Goal: Communication & Community: Answer question/provide support

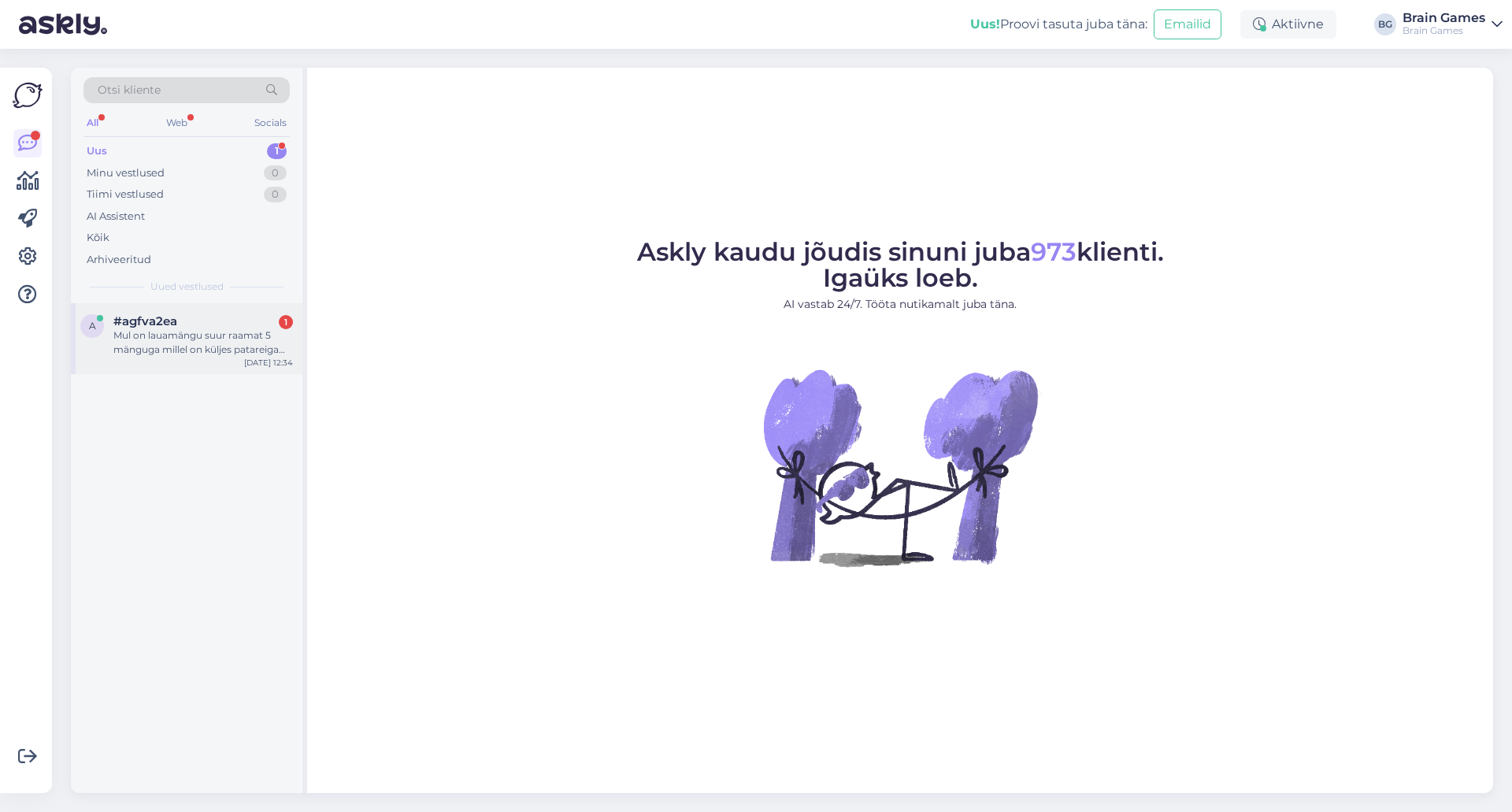
click at [154, 335] on div "Mul on lauamängu suur raamat 5 mänguga millel on küljes patareiga täring.Kirili…" at bounding box center [203, 342] width 180 height 28
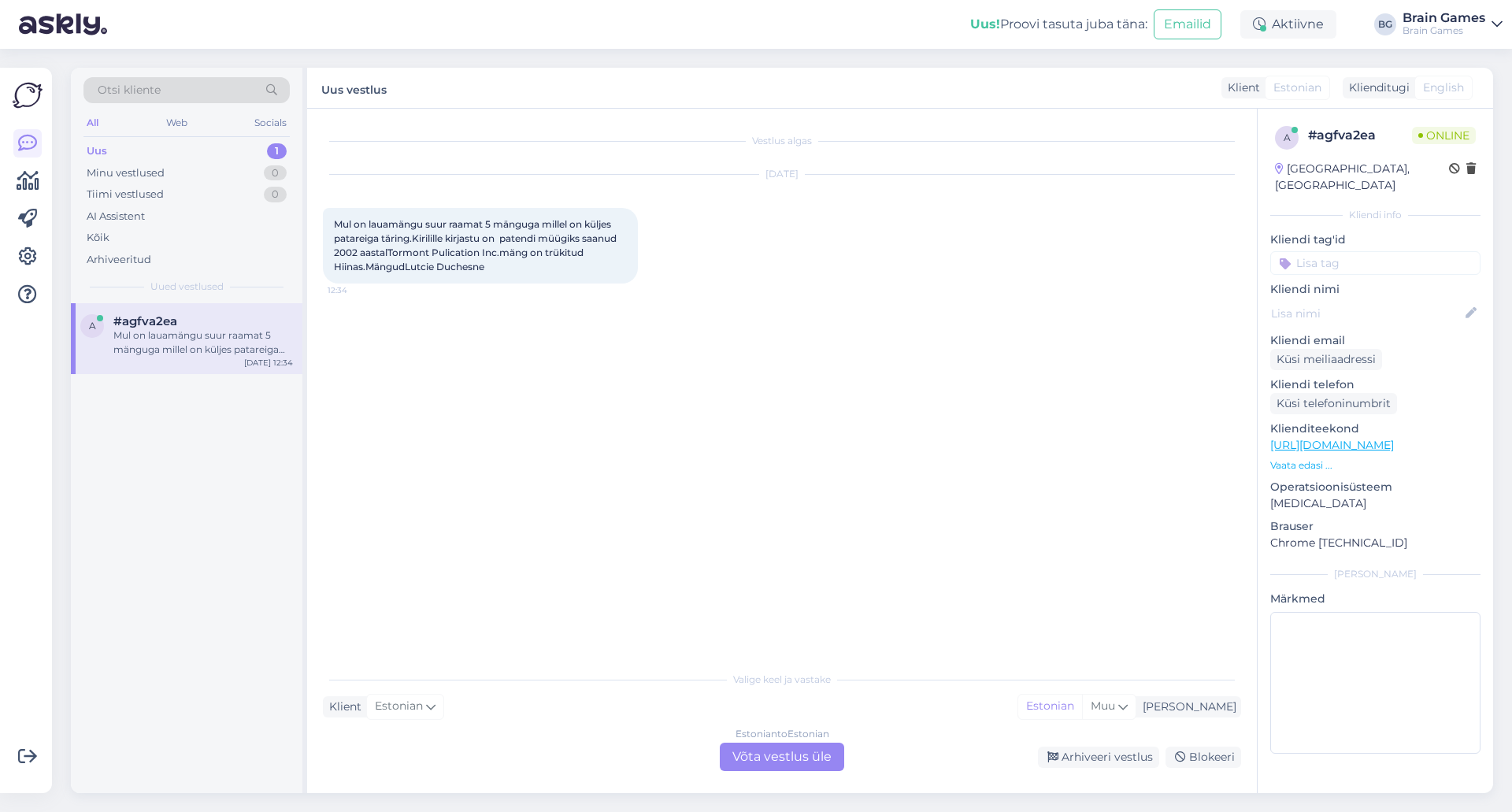
click at [521, 427] on div "Vestlus algas [DATE] Mul on lauamängu suur raamat 5 mänguga millel on küljes pa…" at bounding box center [789, 387] width 932 height 525
click at [804, 755] on div "Estonian to Estonian Võta vestlus üle" at bounding box center [781, 756] width 125 height 28
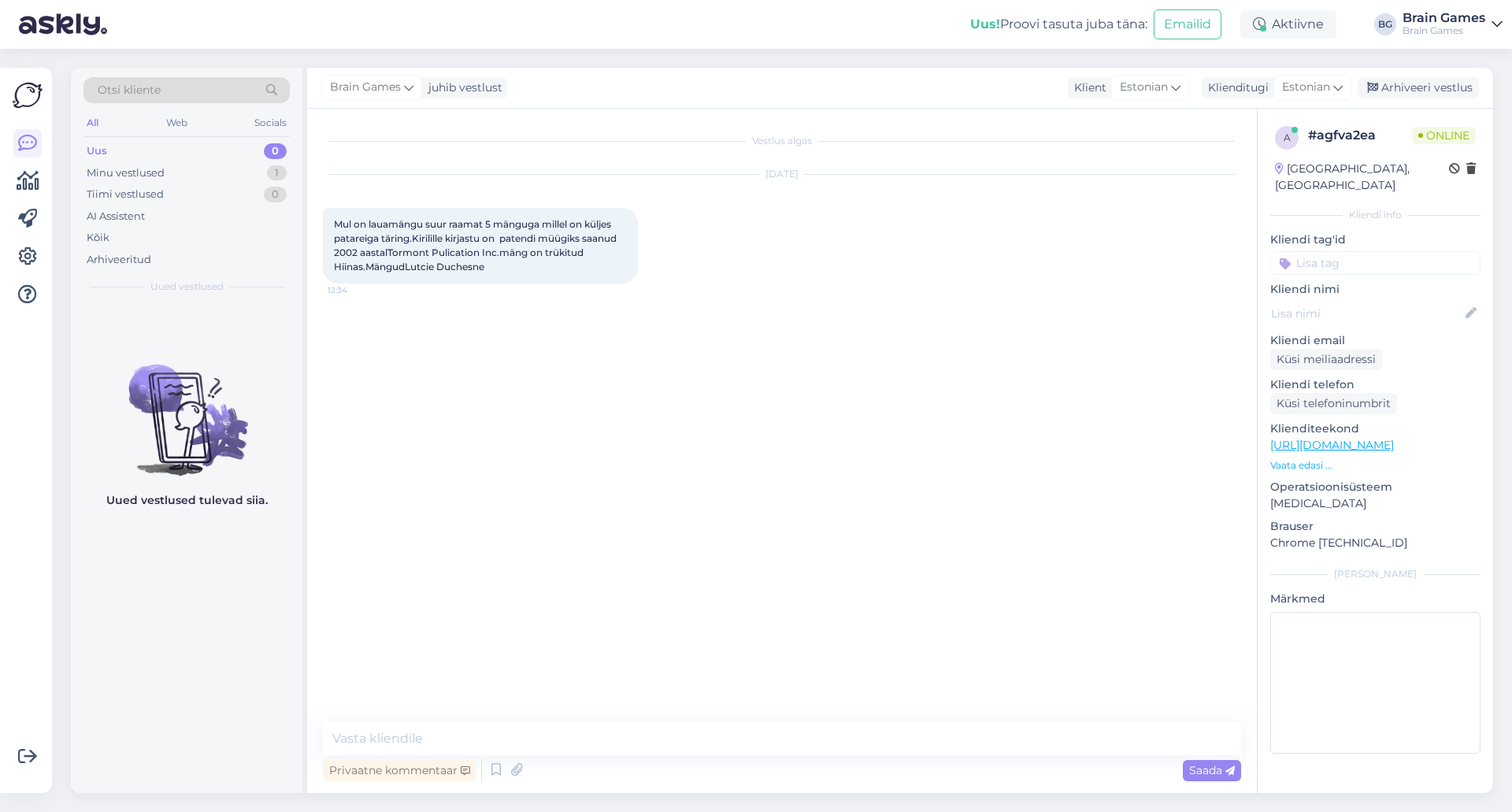
click at [812, 557] on div "Vestlus algas [DATE] Mul on lauamängu suur raamat 5 mänguga millel on küljes pa…" at bounding box center [789, 416] width 932 height 584
click at [720, 741] on textarea at bounding box center [782, 738] width 919 height 33
type textarea "Tere!"
type textarea "[PERSON_NAME] kuidas saan sellega abiks olla?"
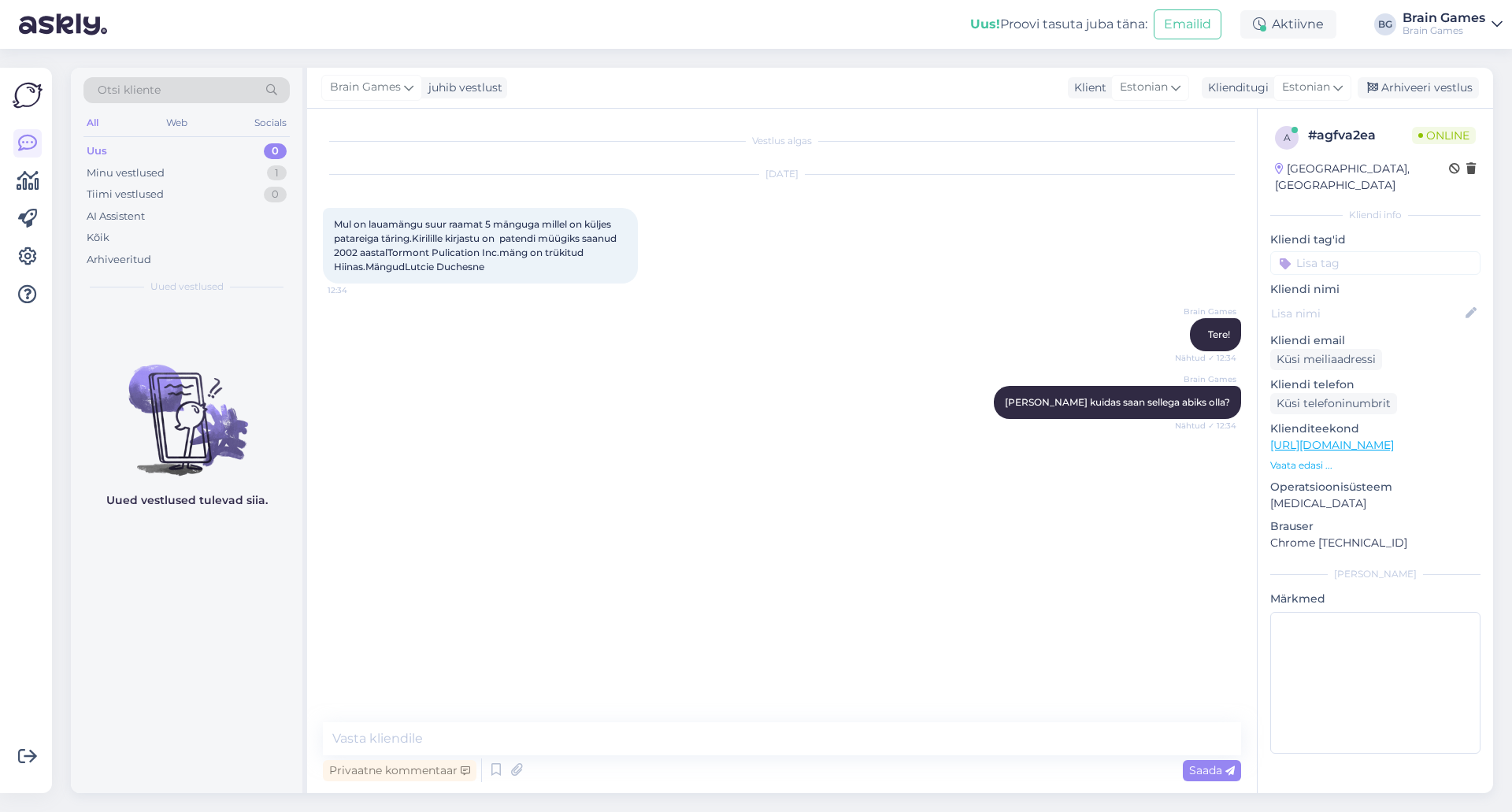
click at [1286, 459] on p "Vaata edasi ..." at bounding box center [1376, 465] width 210 height 14
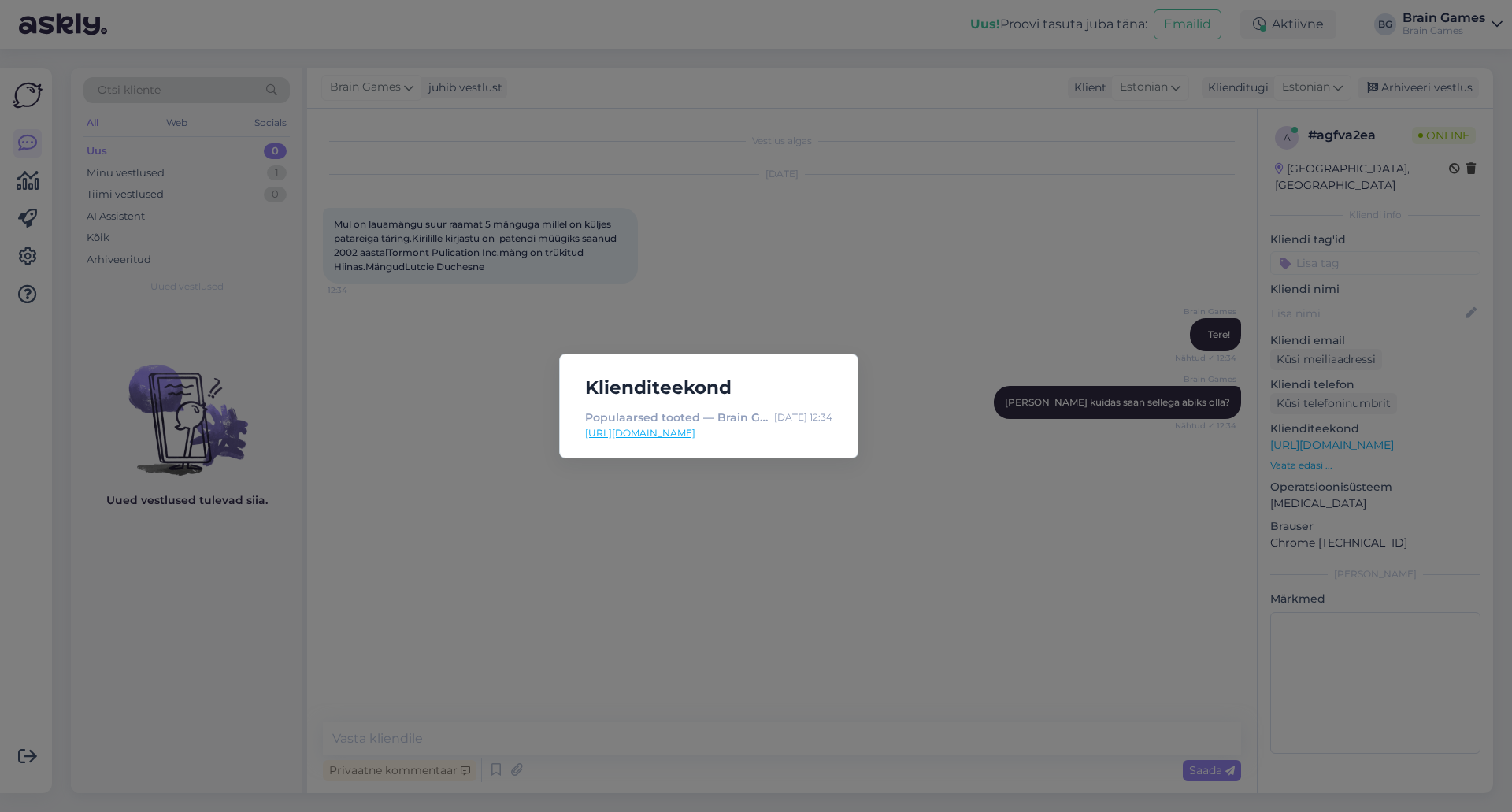
click at [720, 595] on div "Klienditeekond Populaarsed tooted — Brain Games OÜ [DATE] 12:34 [URL][DOMAIN_NA…" at bounding box center [756, 406] width 1512 height 812
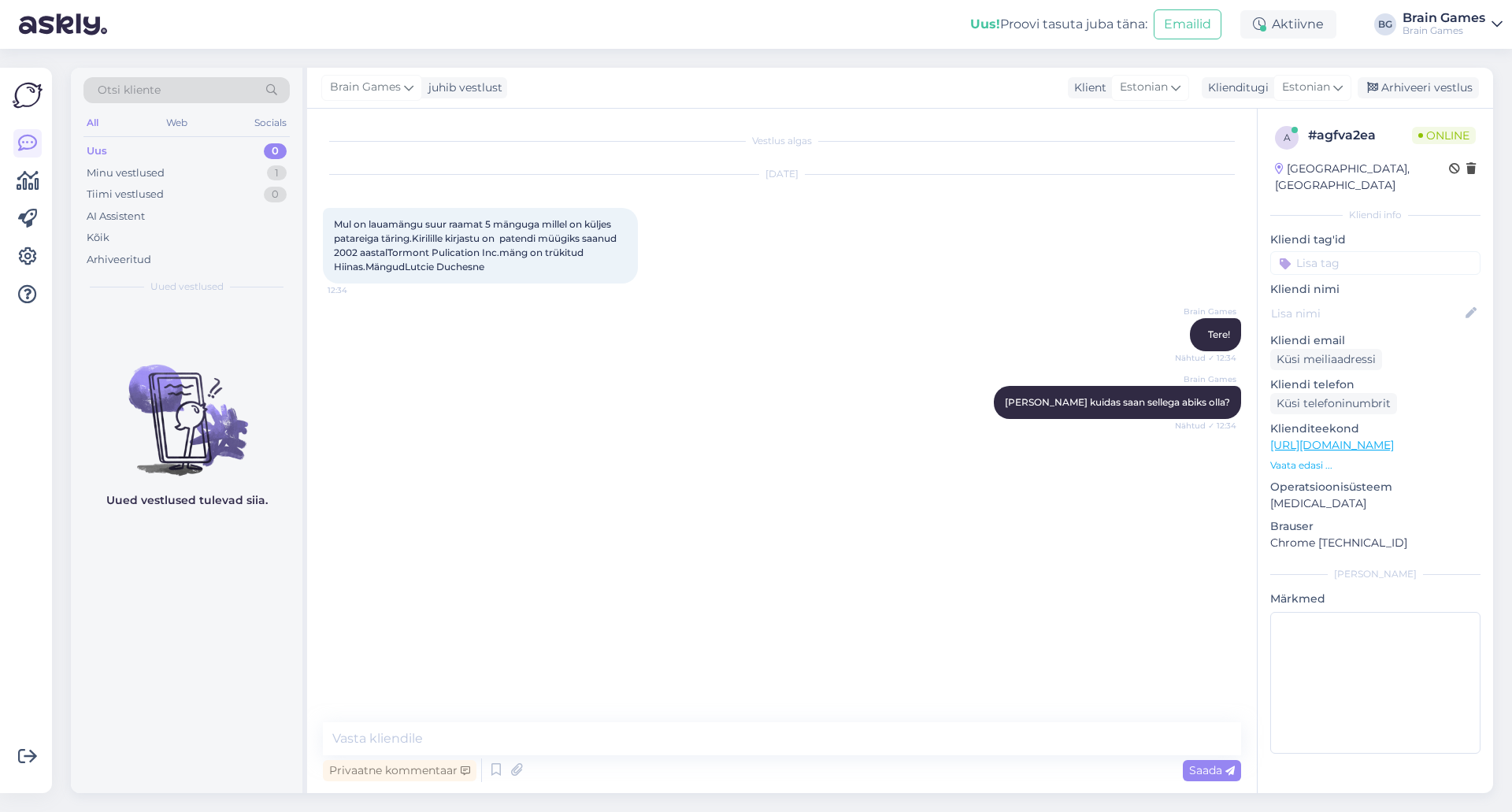
click at [715, 497] on div "Vestlus algas [DATE] Mul on lauamängu suur raamat 5 mänguga millel on küljes pa…" at bounding box center [789, 416] width 932 height 584
drag, startPoint x: 407, startPoint y: 266, endPoint x: 488, endPoint y: 274, distance: 81.4
click at [488, 274] on div "Mul on lauamängu suur raamat 5 mänguga millel on küljes patareiga täring.Kirili…" at bounding box center [481, 245] width 315 height 75
drag, startPoint x: 414, startPoint y: 236, endPoint x: 486, endPoint y: 238, distance: 72.0
click at [486, 238] on span "Mul on lauamängu suur raamat 5 mänguga millel on küljes patareiga täring.Kirili…" at bounding box center [476, 245] width 285 height 54
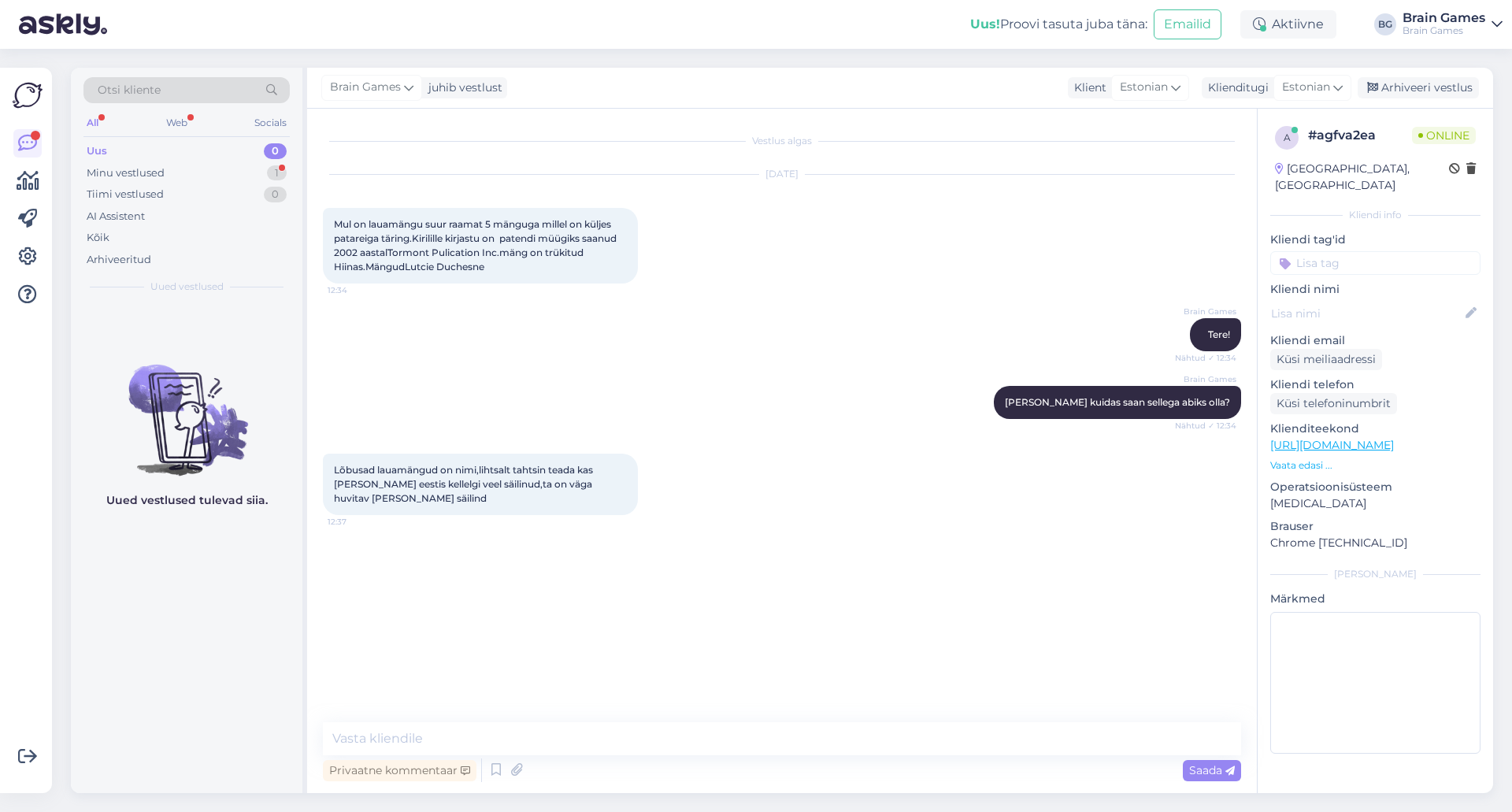
click at [581, 620] on div "Vestlus algas [DATE] Mul on lauamängu suur raamat 5 mänguga millel on küljes pa…" at bounding box center [789, 416] width 932 height 584
click at [582, 604] on div "Vestlus algas [DATE] Mul on lauamängu suur raamat 5 mänguga millel on küljes pa…" at bounding box center [789, 416] width 932 height 584
click at [596, 733] on textarea at bounding box center [782, 738] width 919 height 33
type textarea "Kahjuks sellele ei [PERSON_NAME] vastata."
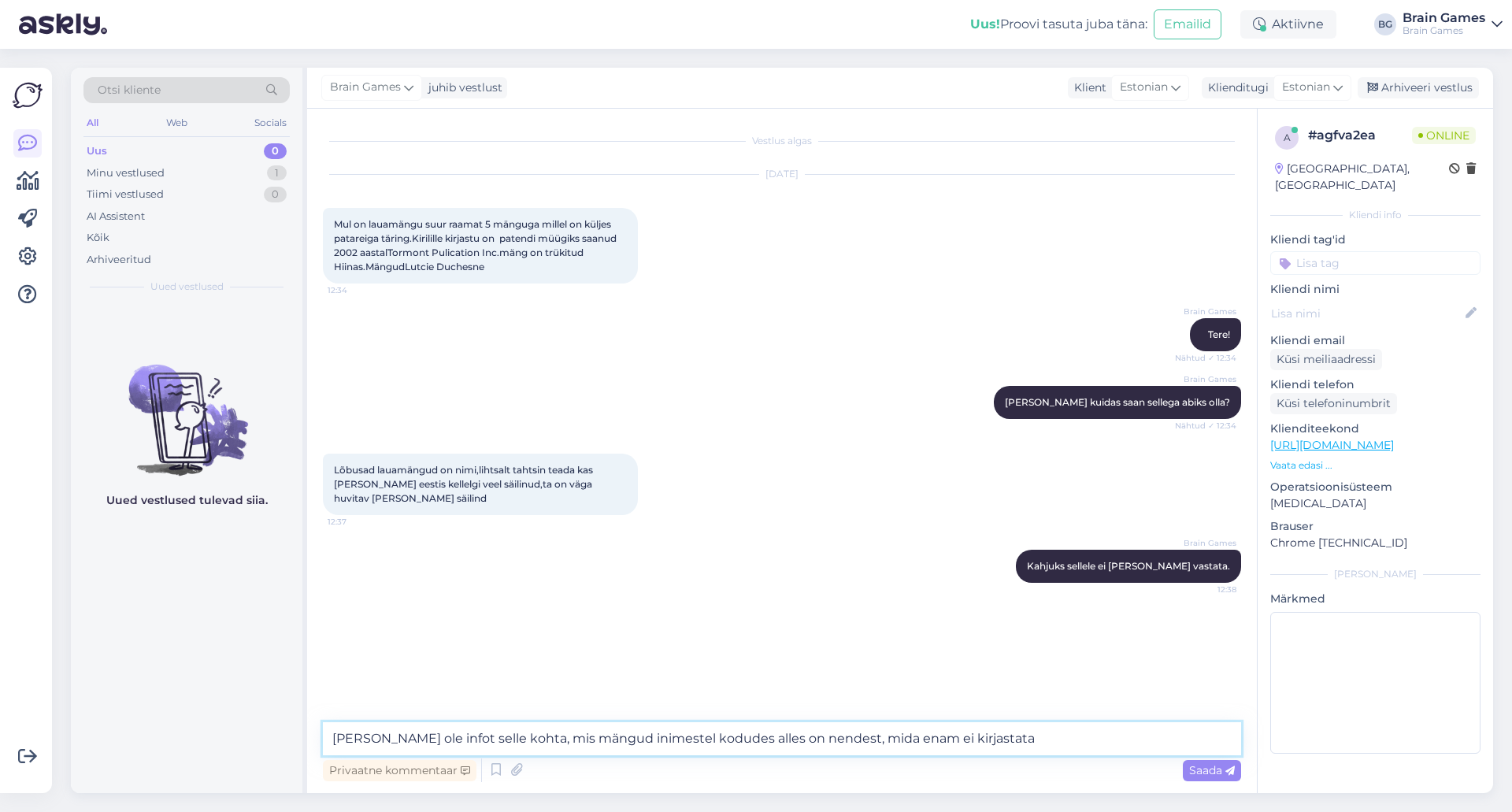
type textarea "[PERSON_NAME] ole infot selle kohta, mis mängud inimestel kodudes alles on nend…"
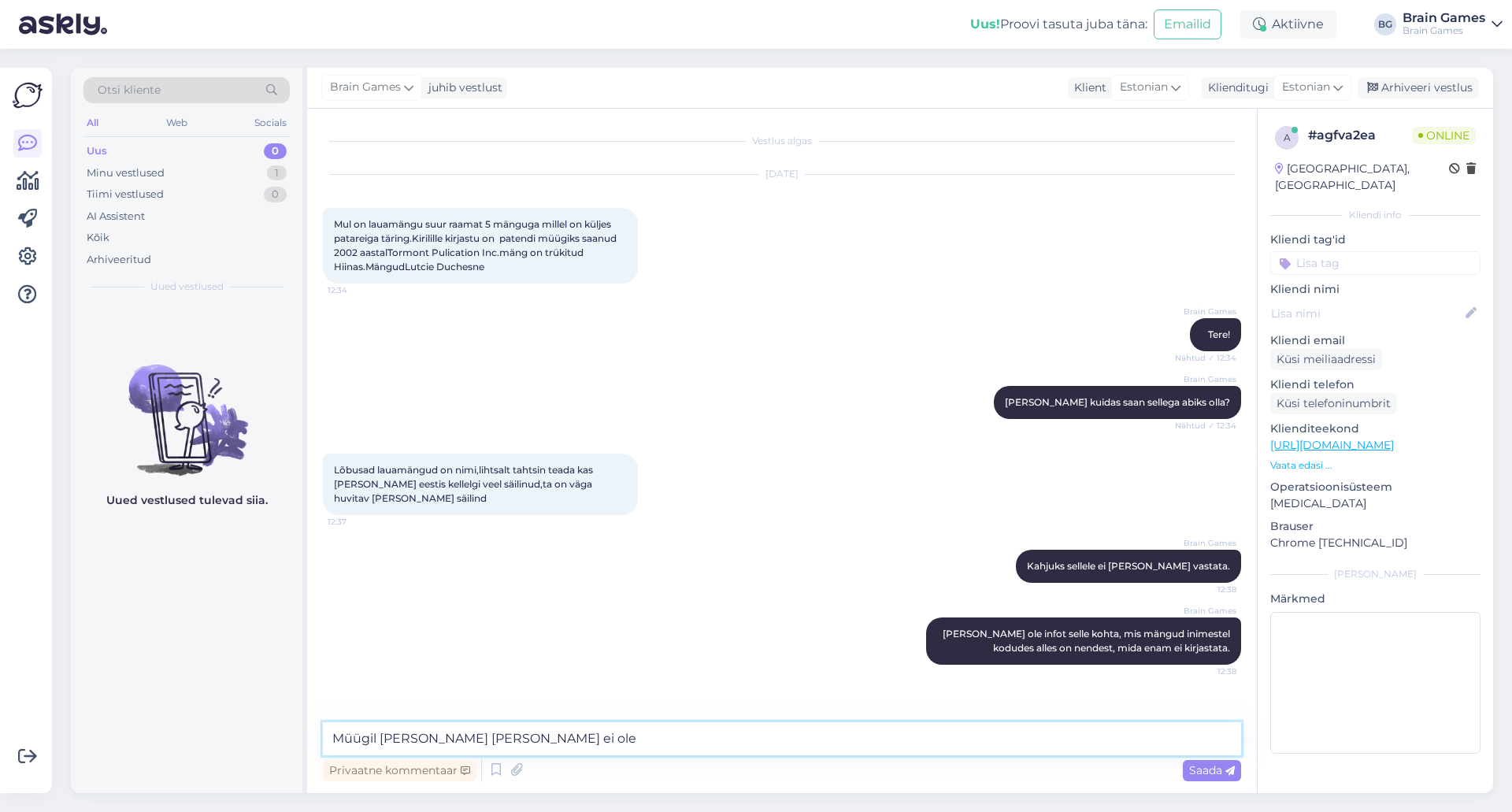
type textarea "Müügil [PERSON_NAME] [PERSON_NAME] ei ole."
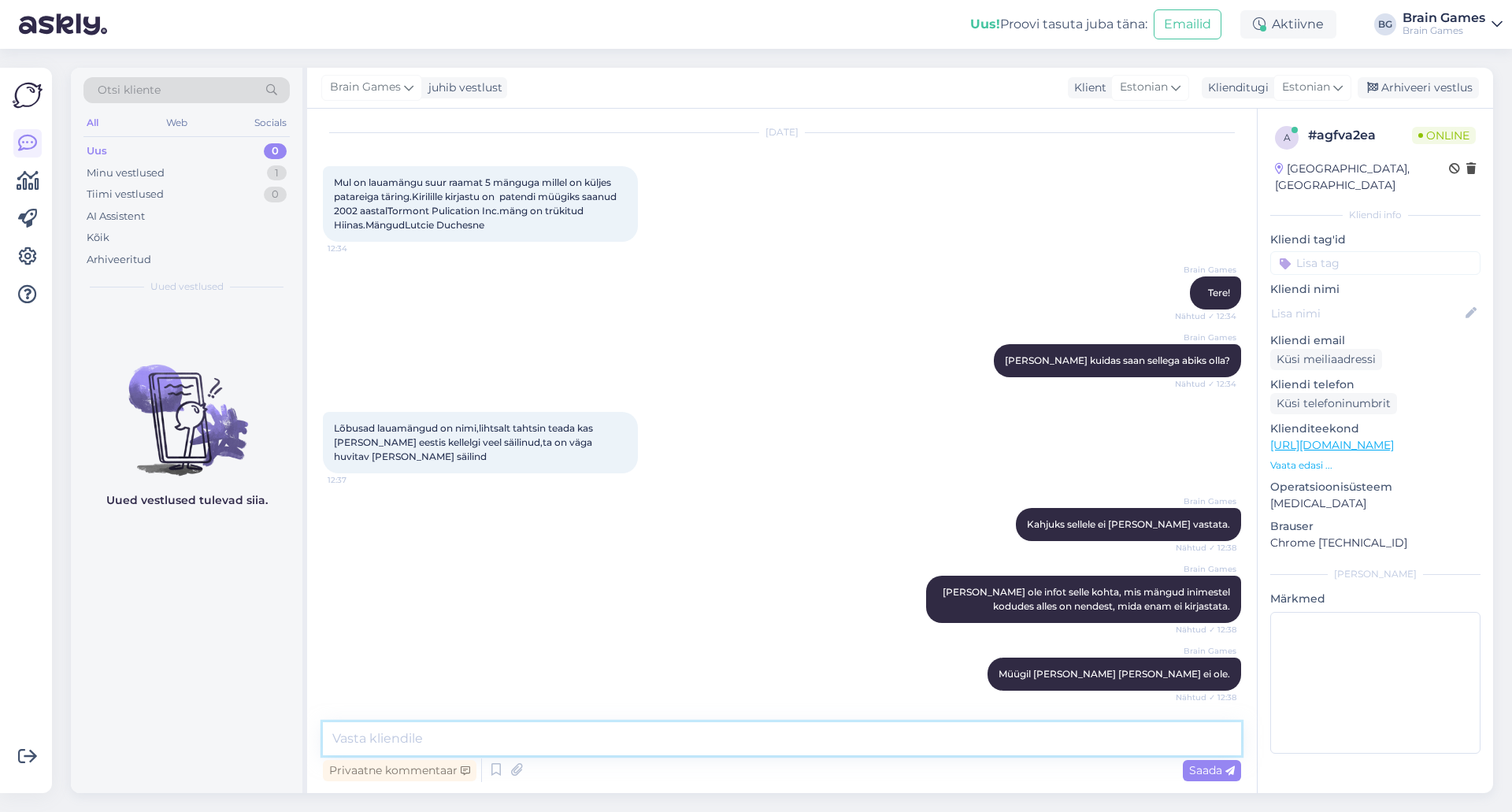
scroll to position [124, 0]
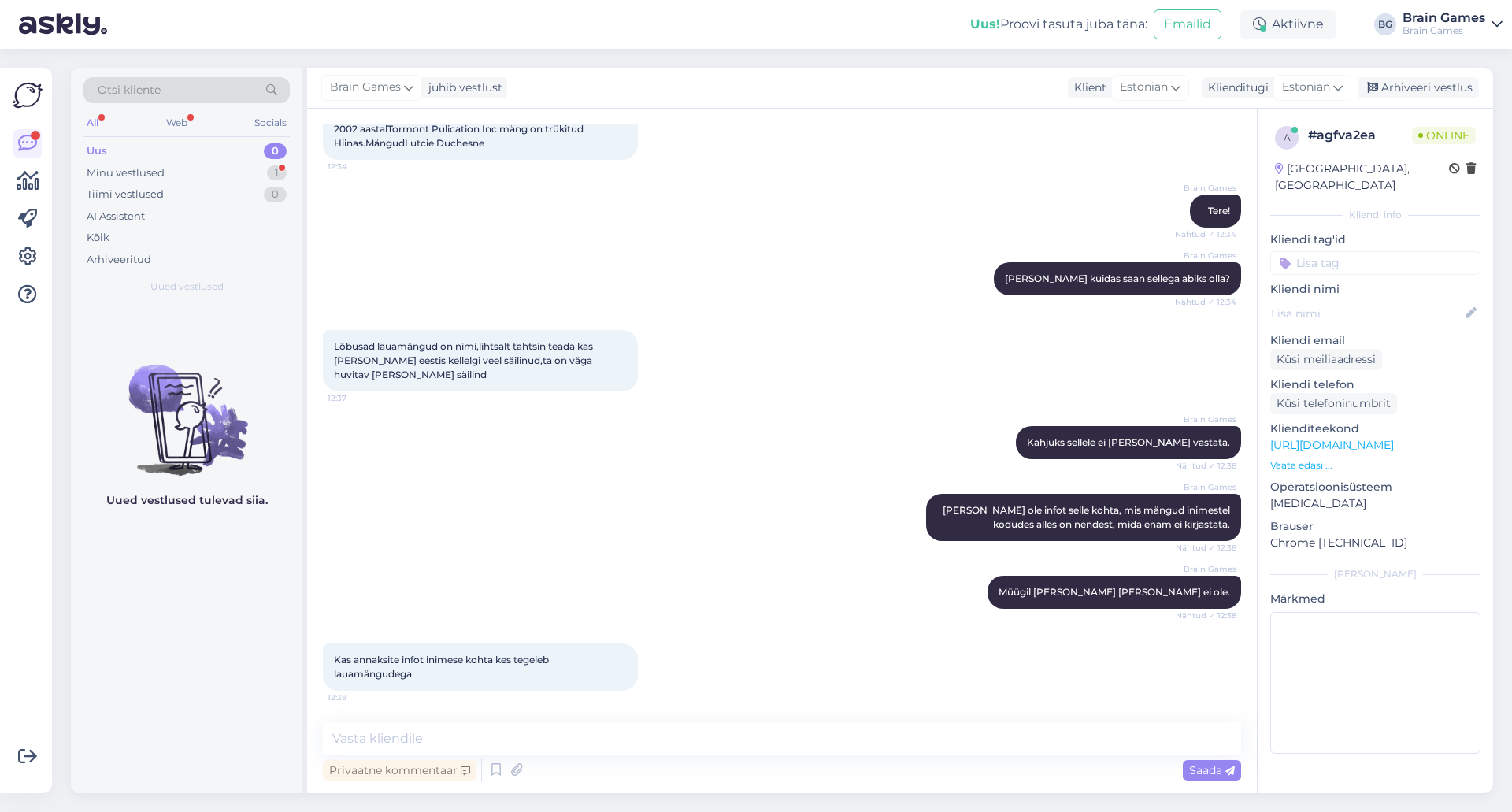
click at [618, 510] on div "Brain Games [PERSON_NAME] ole infot selle kohta, mis mängud inimestel kodudes a…" at bounding box center [782, 517] width 919 height 82
click at [621, 732] on textarea at bounding box center [782, 738] width 919 height 33
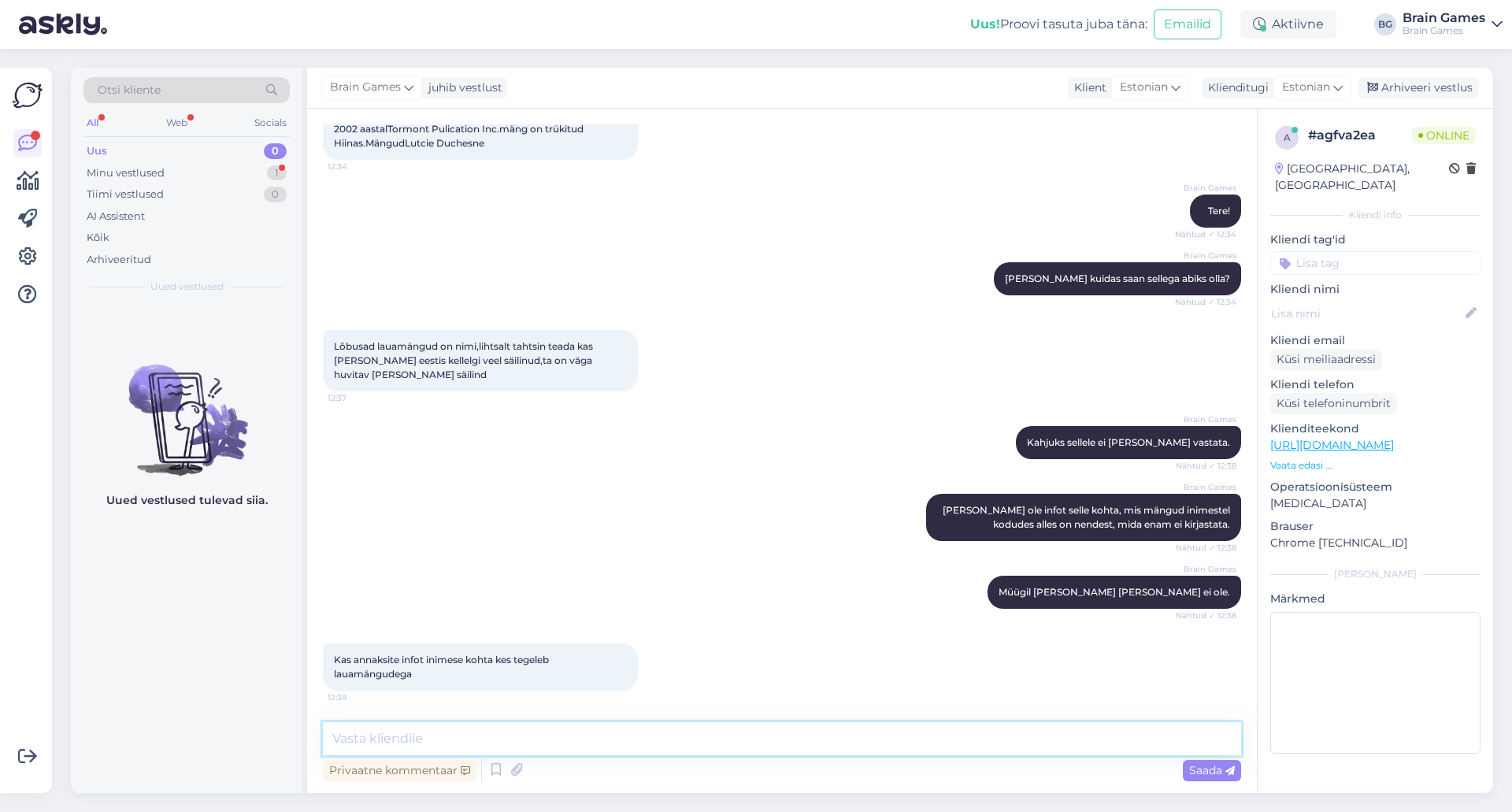
click at [621, 732] on textarea at bounding box center [782, 738] width 919 height 33
type textarea "M"
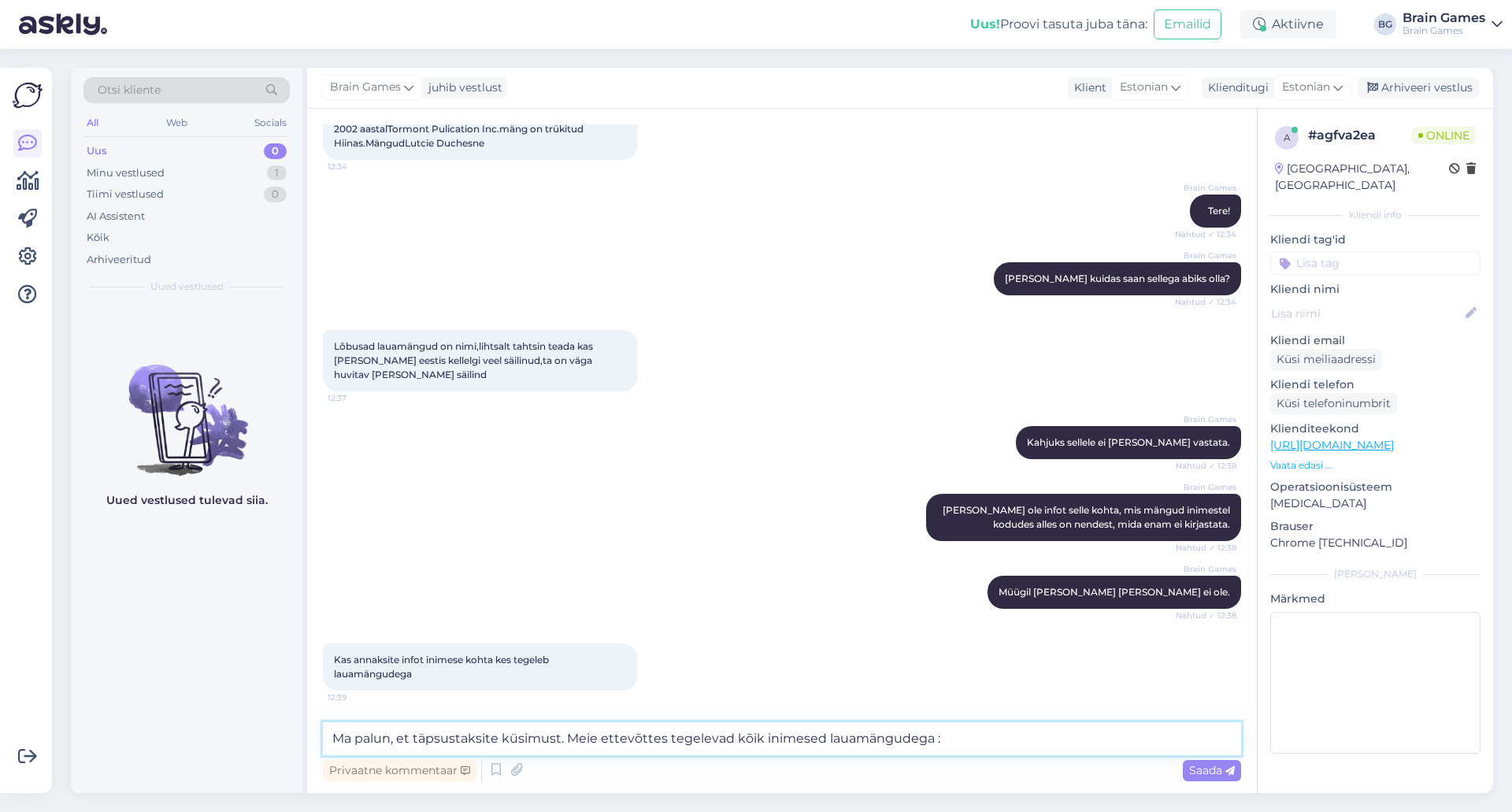
type textarea "Ma palun, et täpsustaksite küsimust. Meie ettevõttes tegelevad kõik inimesed la…"
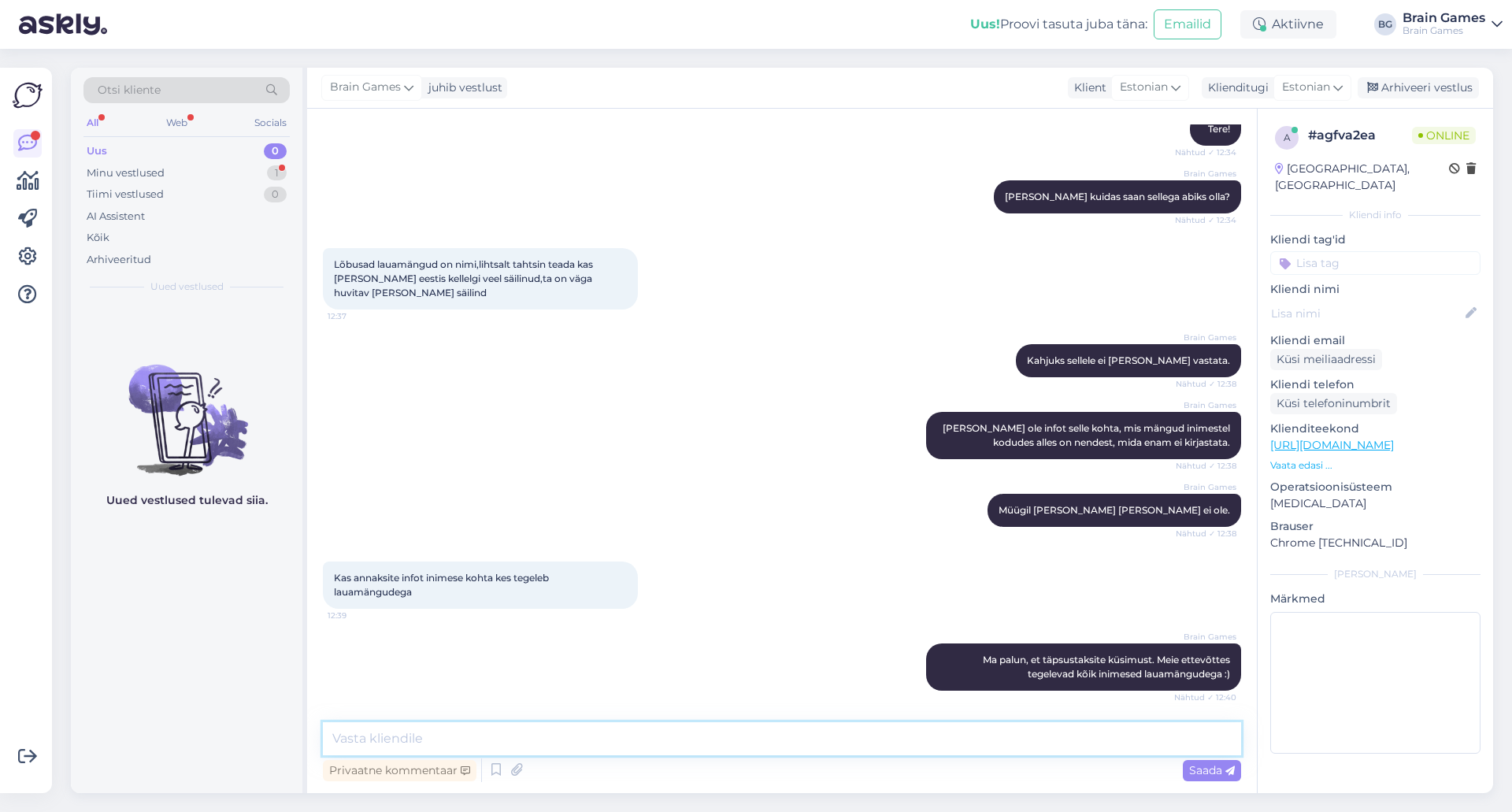
scroll to position [274, 0]
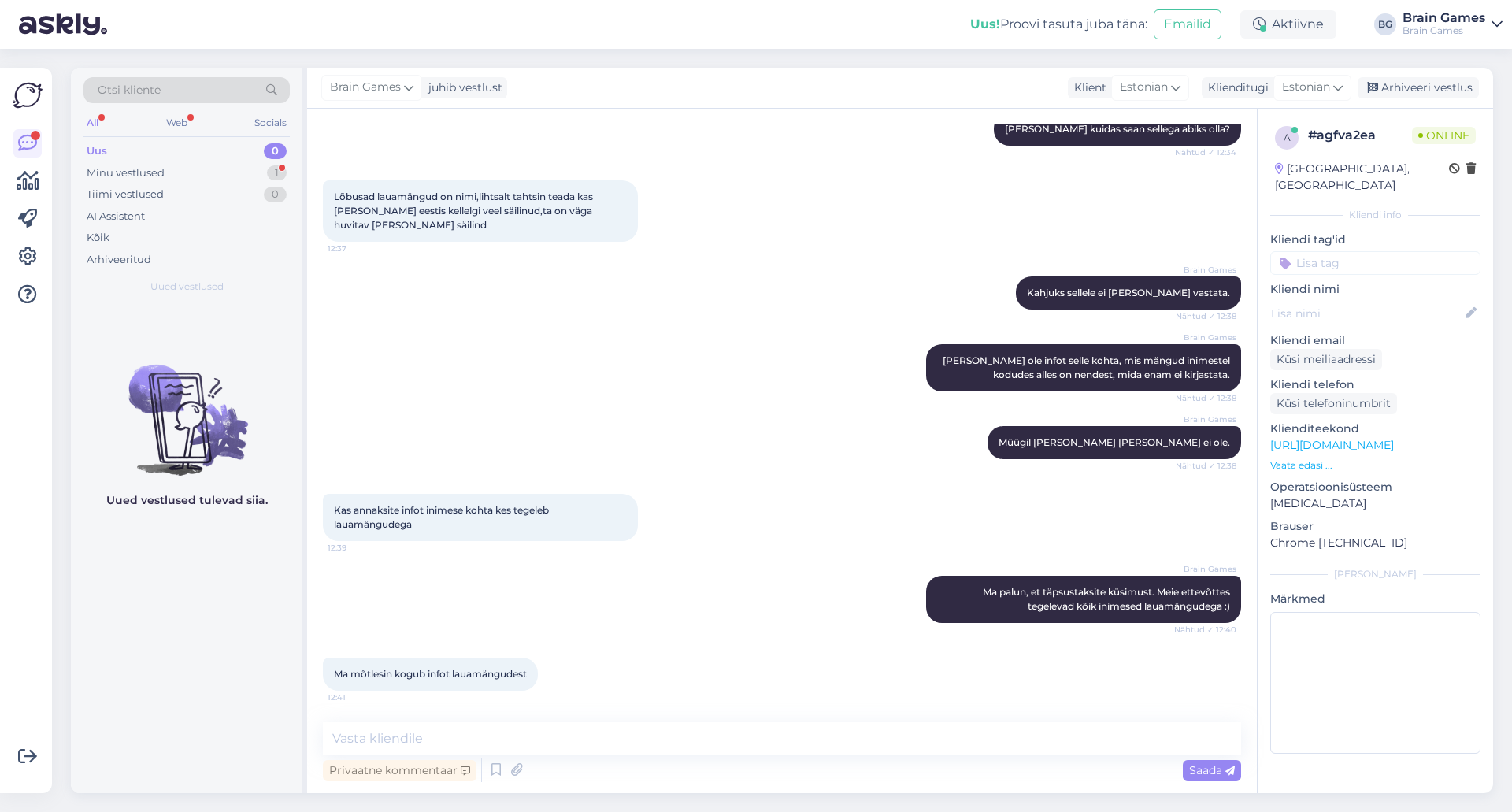
click at [702, 656] on div "Ma mõtlesin kogub infot lauamängudest 12:41" at bounding box center [782, 675] width 919 height 68
click at [679, 731] on textarea at bounding box center [782, 738] width 919 height 33
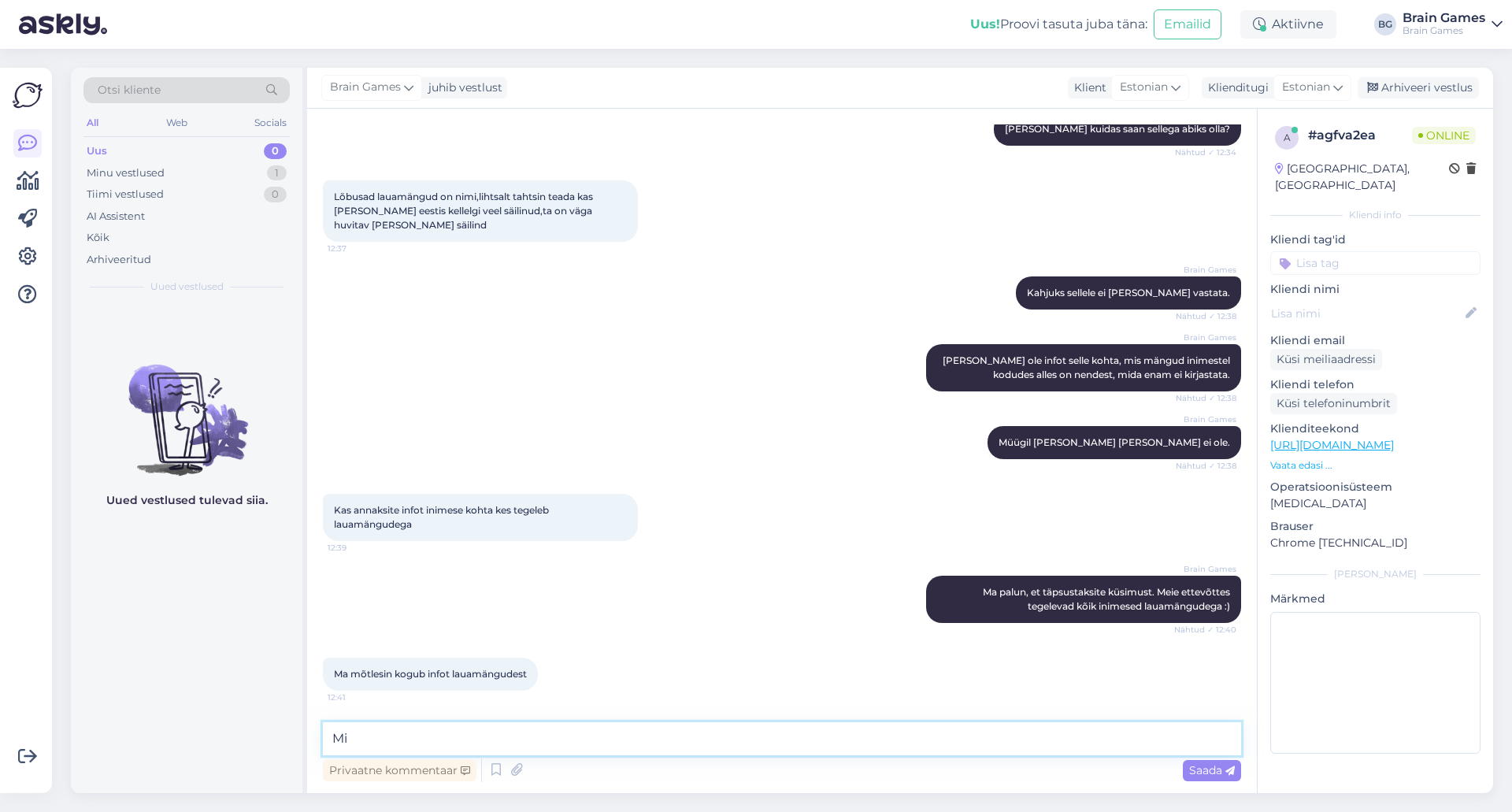
type textarea "M"
click at [675, 731] on textarea "Jätkuvalt, on vaja täpsustust. Meil tegelevad kõik erinevla viisi" at bounding box center [782, 738] width 919 height 33
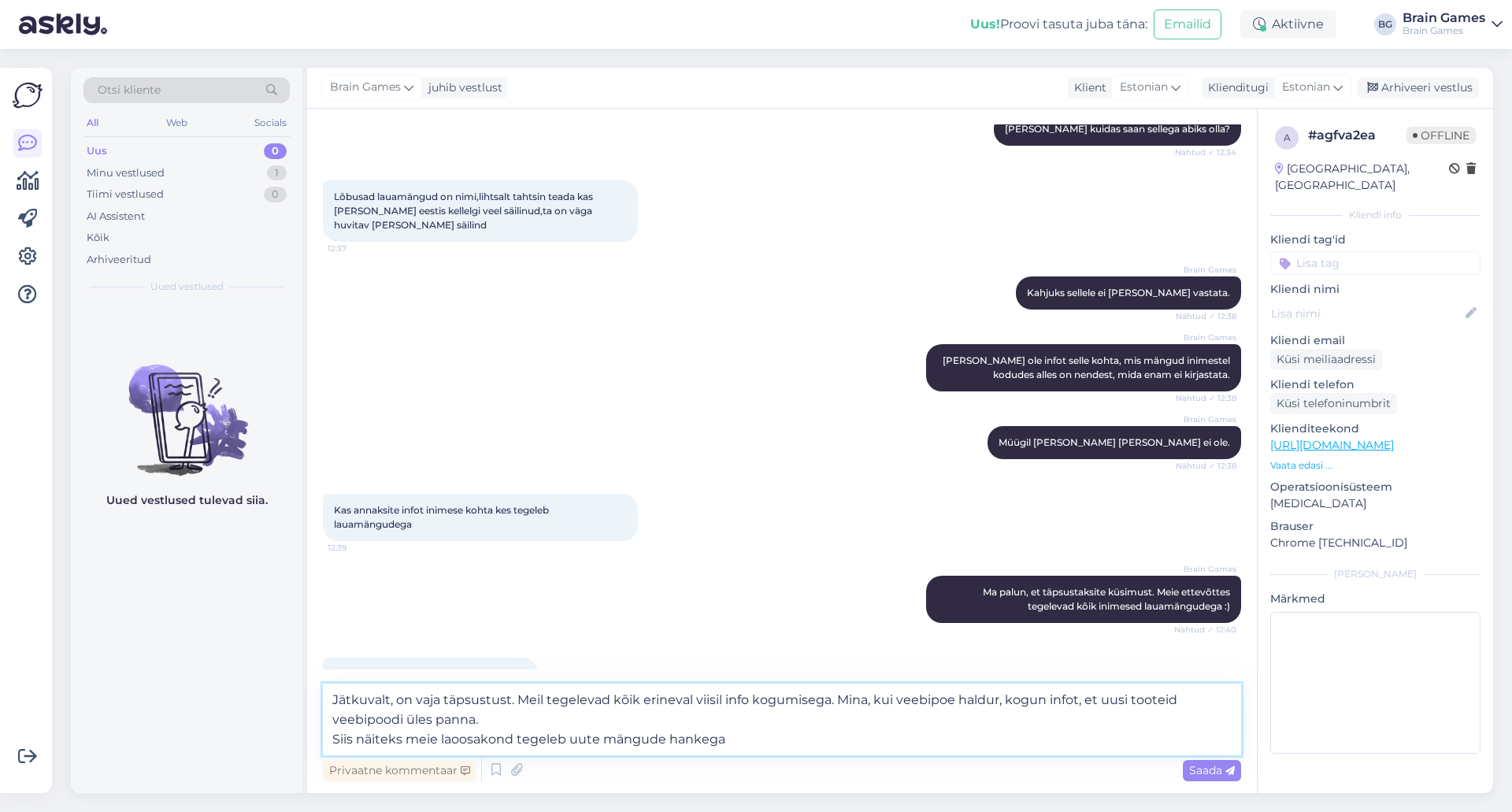
click at [764, 737] on textarea "Jätkuvalt, on vaja täpsustust. Meil tegelevad kõik erineval viisil info kogumis…" at bounding box center [782, 720] width 919 height 72
type textarea "Jätkuvalt, on vaja täpsustust. Meil tegelevad kõik erineval viisil info kogumis…"
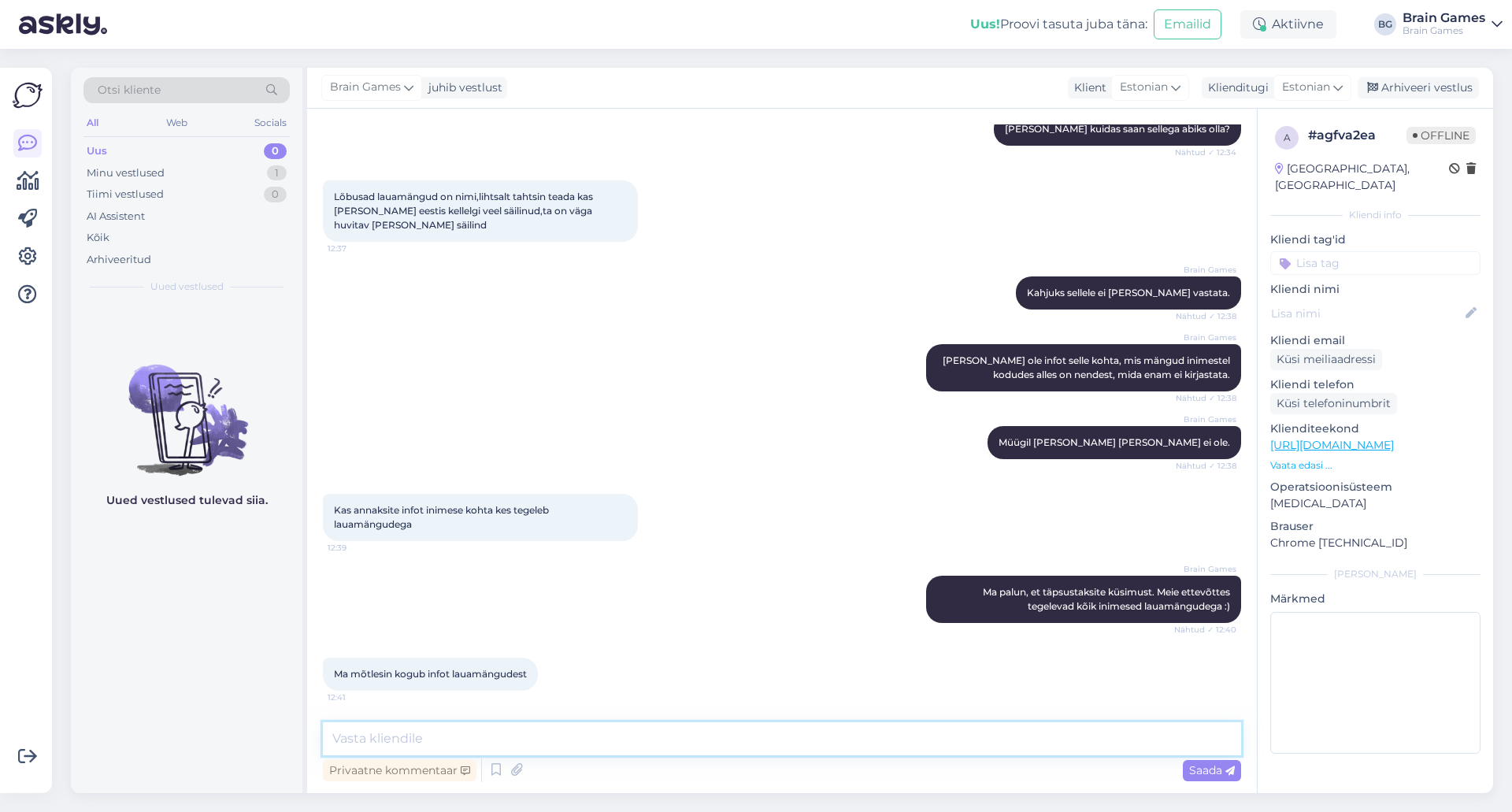
scroll to position [398, 0]
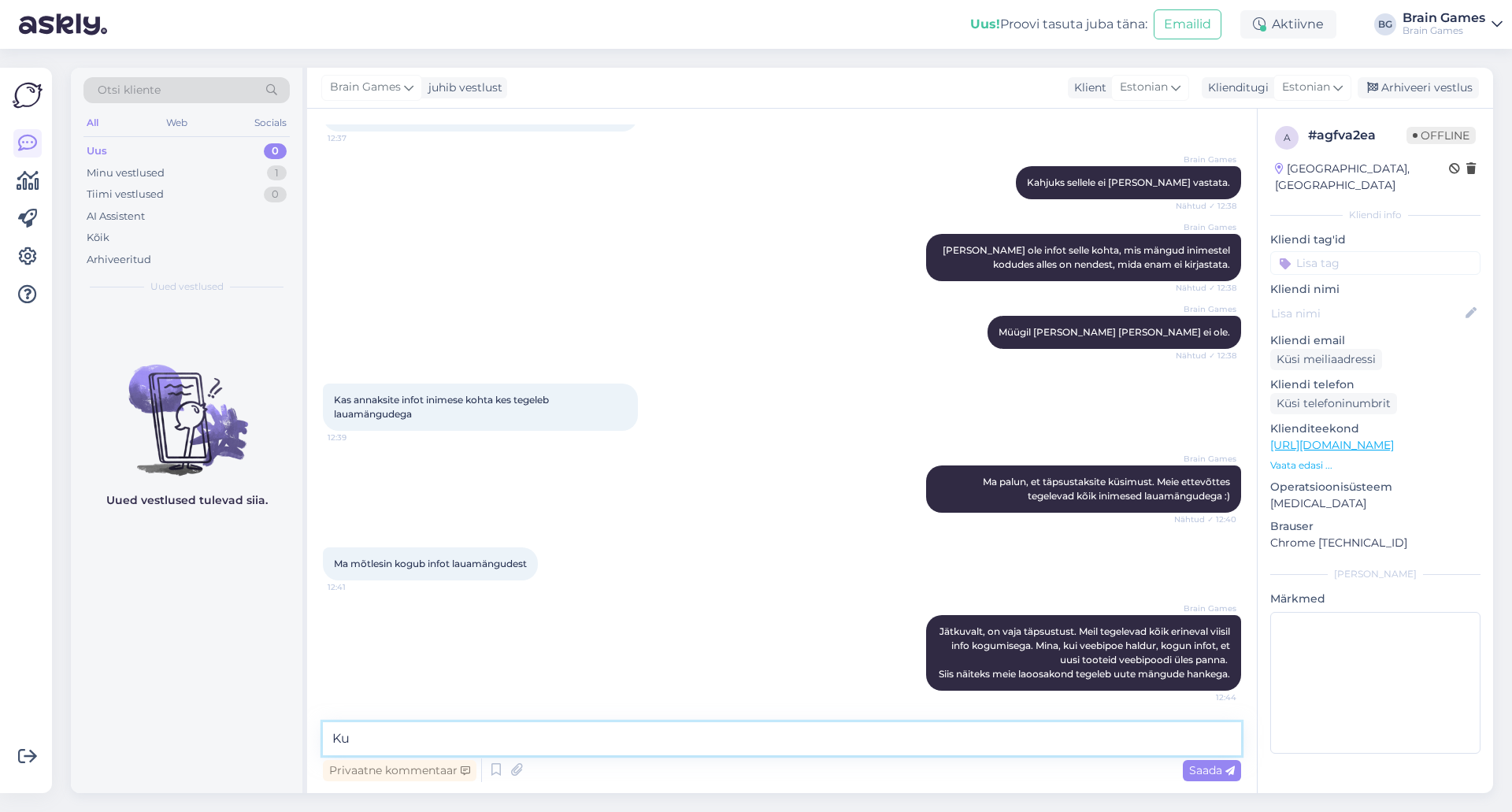
type textarea "K"
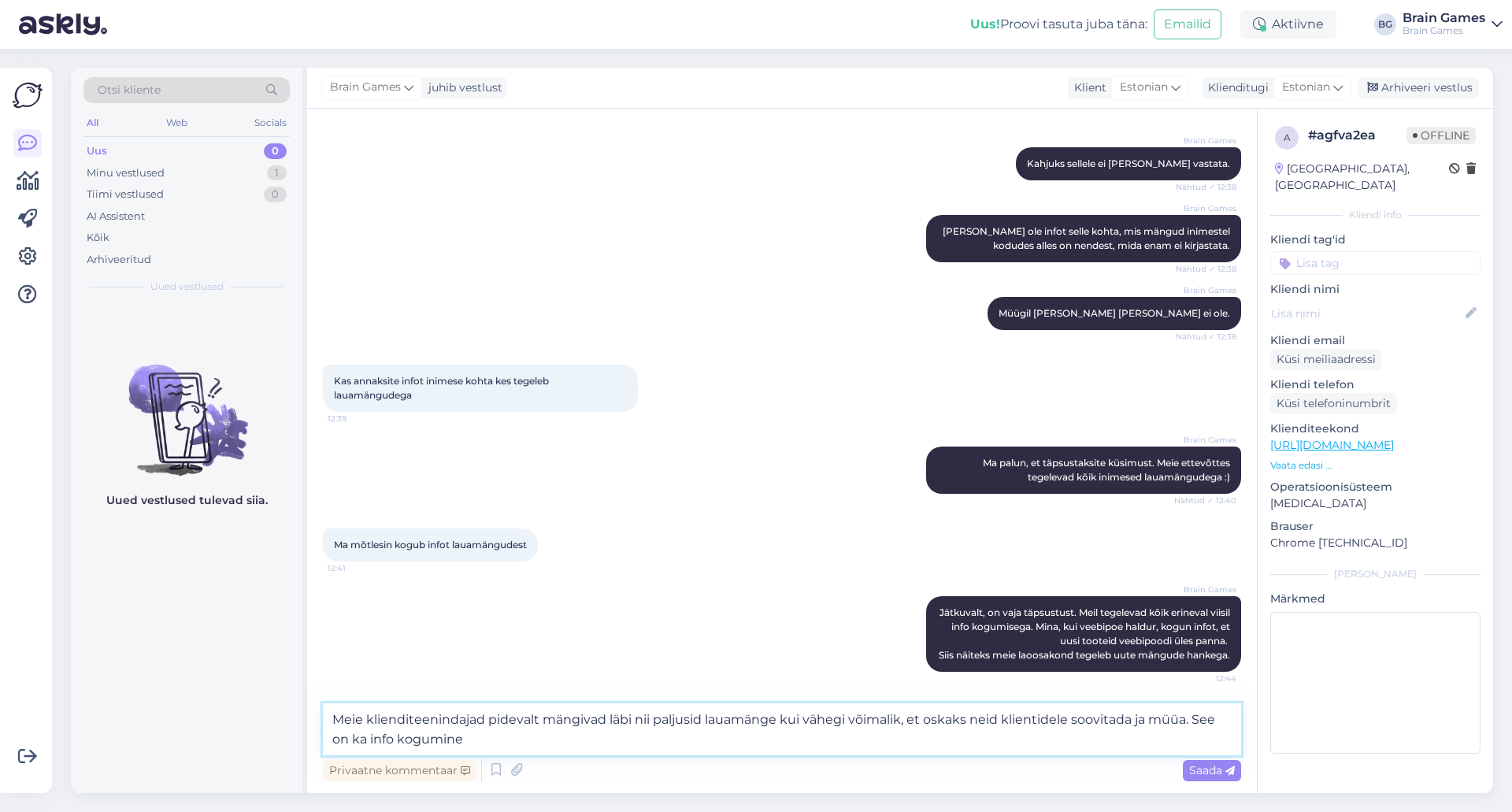
type textarea "Meie klienditeenindajad pidevalt mängivad läbi nii paljusid lauamänge kui väheg…"
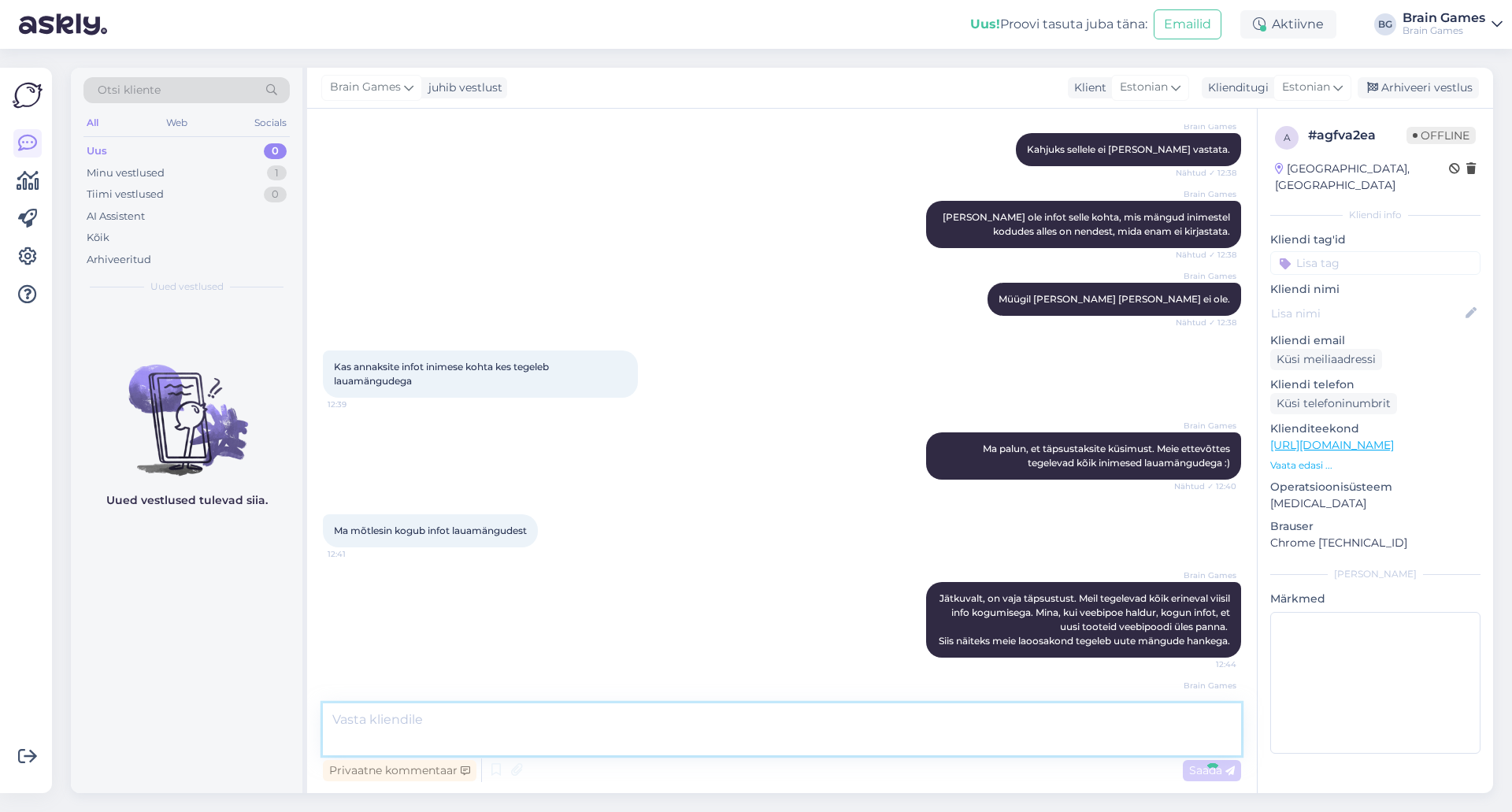
scroll to position [494, 0]
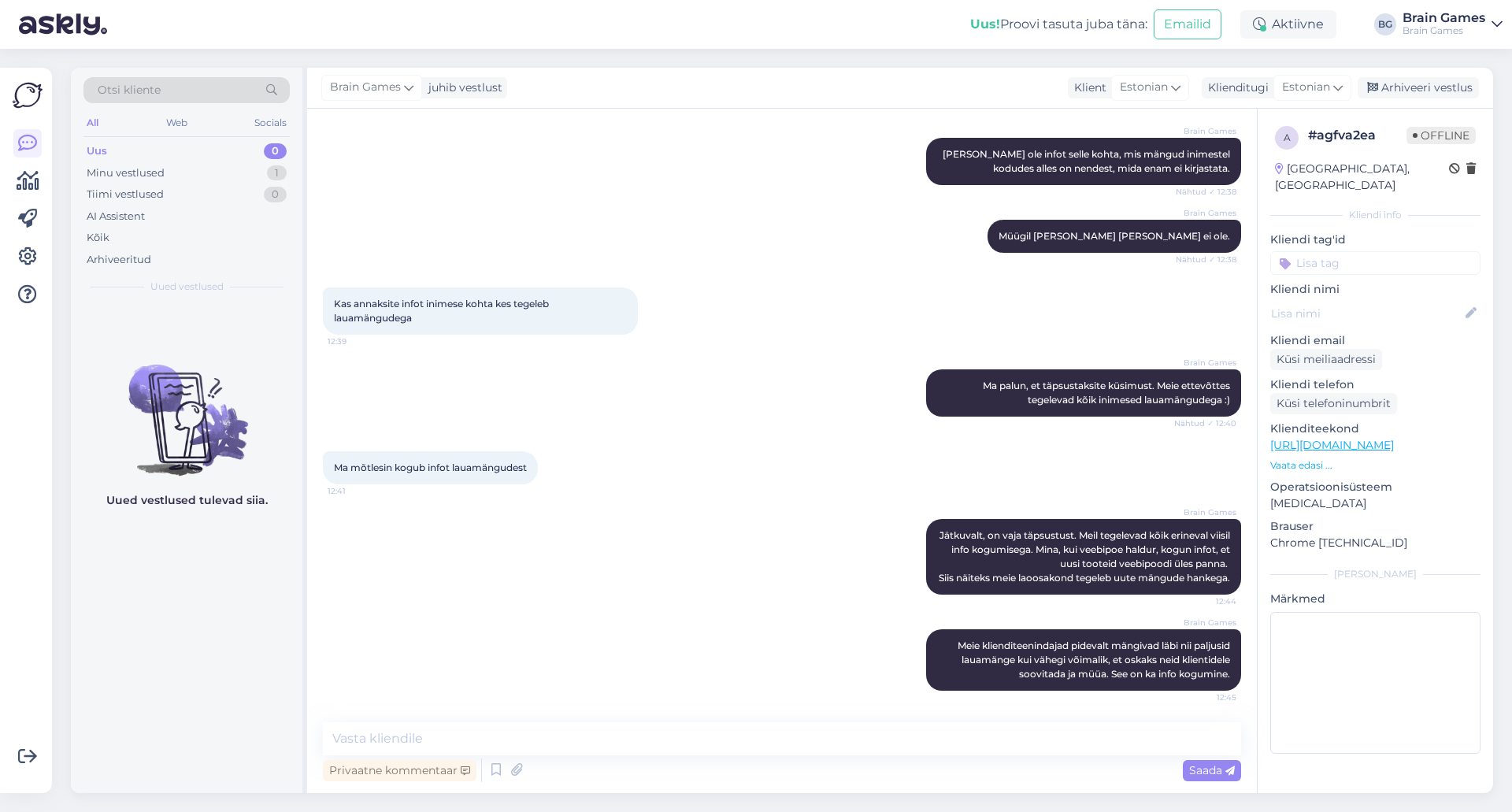
click at [636, 587] on div "Brain Games Jätkuvalt, on vaja täpsustust. Meil tegelevad kõik erineval viisil …" at bounding box center [782, 557] width 919 height 110
click at [664, 609] on div "Brain Games Jätkuvalt, on vaja täpsustust. Meil tegelevad kõik erineval viisil …" at bounding box center [782, 557] width 919 height 110
click at [557, 609] on div "Brain Games Jätkuvalt, on vaja täpsustust. Meil tegelevad kõik erineval viisil …" at bounding box center [782, 557] width 919 height 110
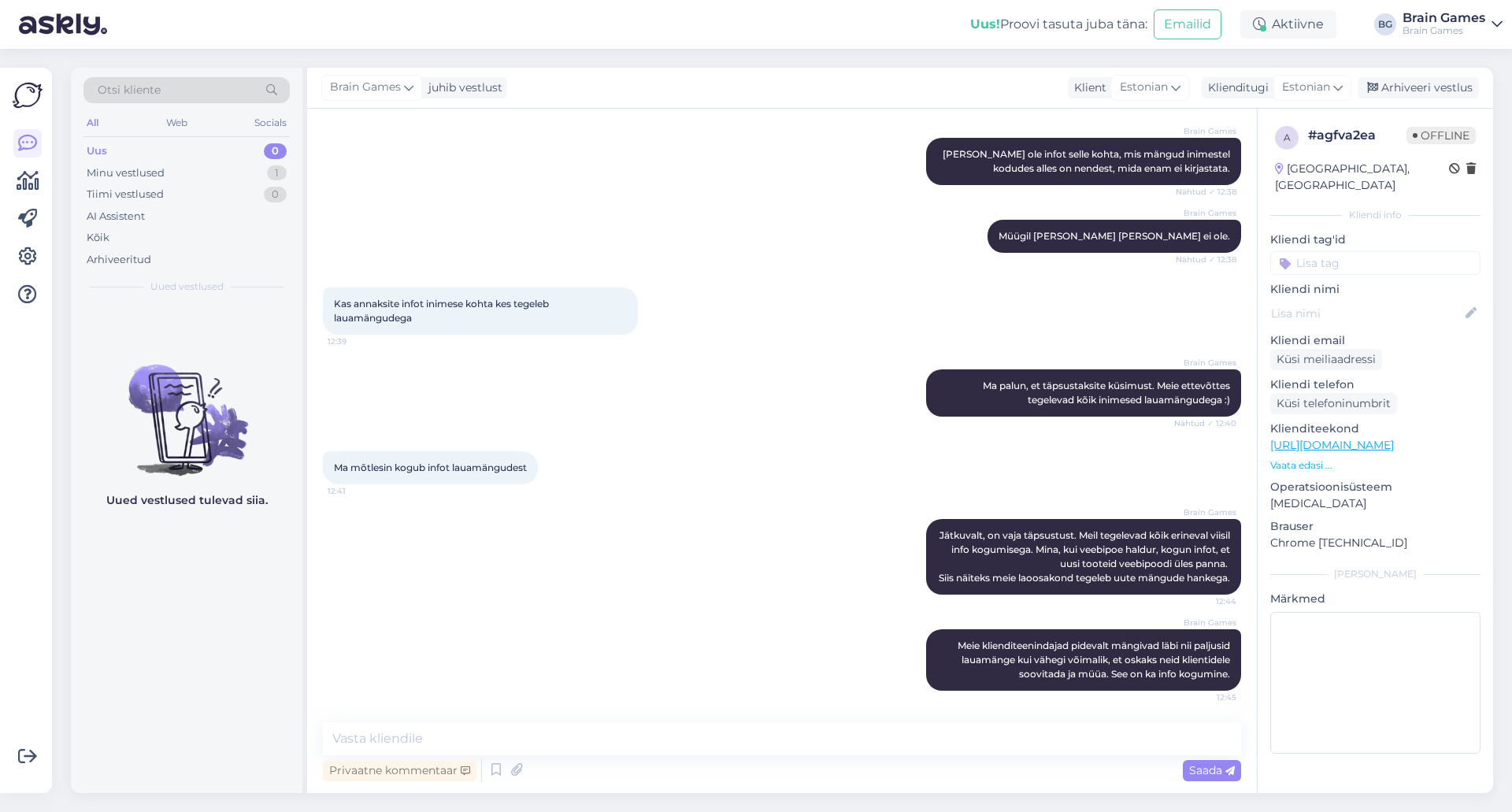
click at [474, 571] on div "Brain Games Jätkuvalt, on vaja täpsustust. Meil tegelevad kõik erineval viisil …" at bounding box center [782, 557] width 919 height 110
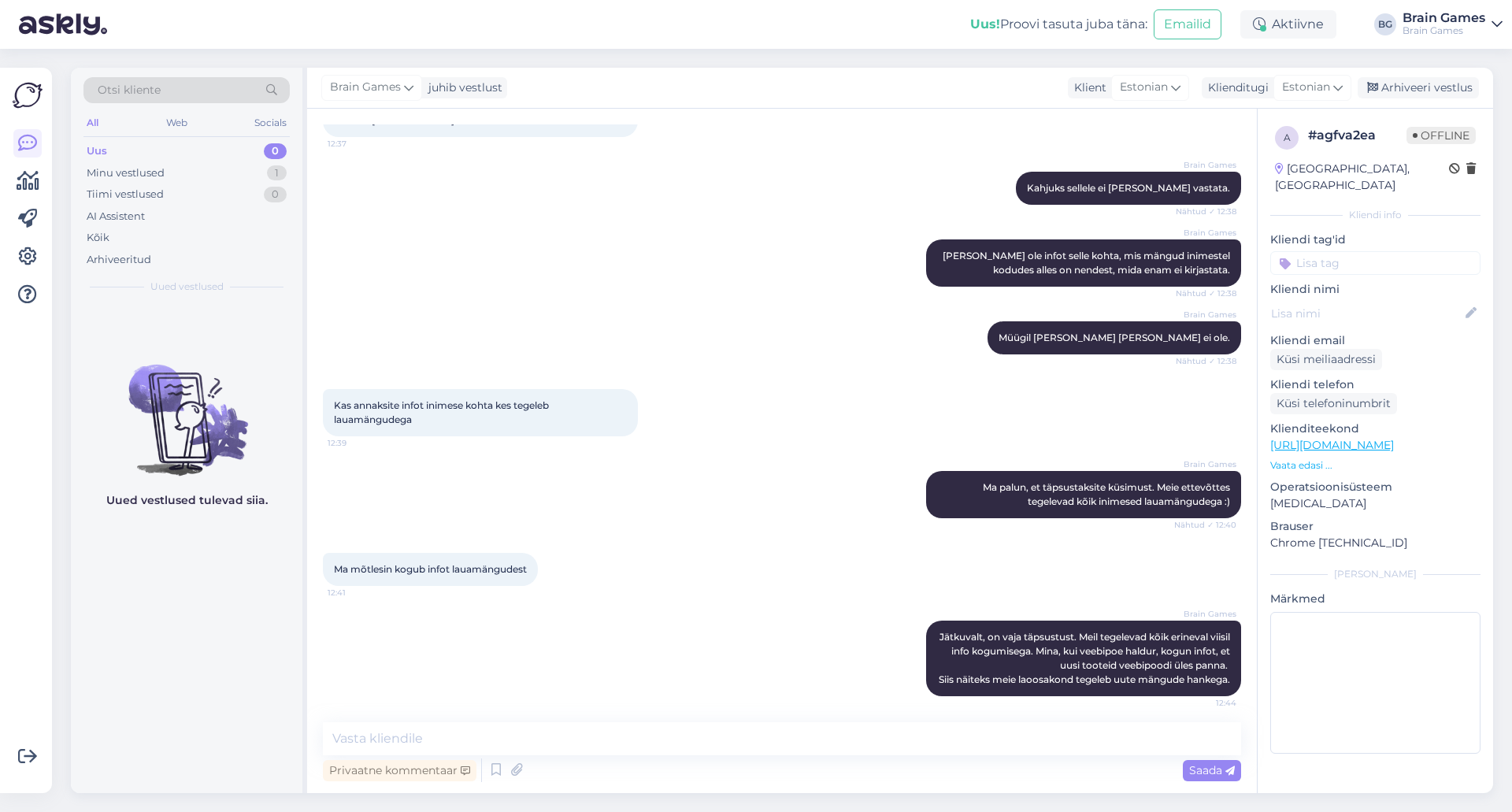
scroll to position [473, 0]
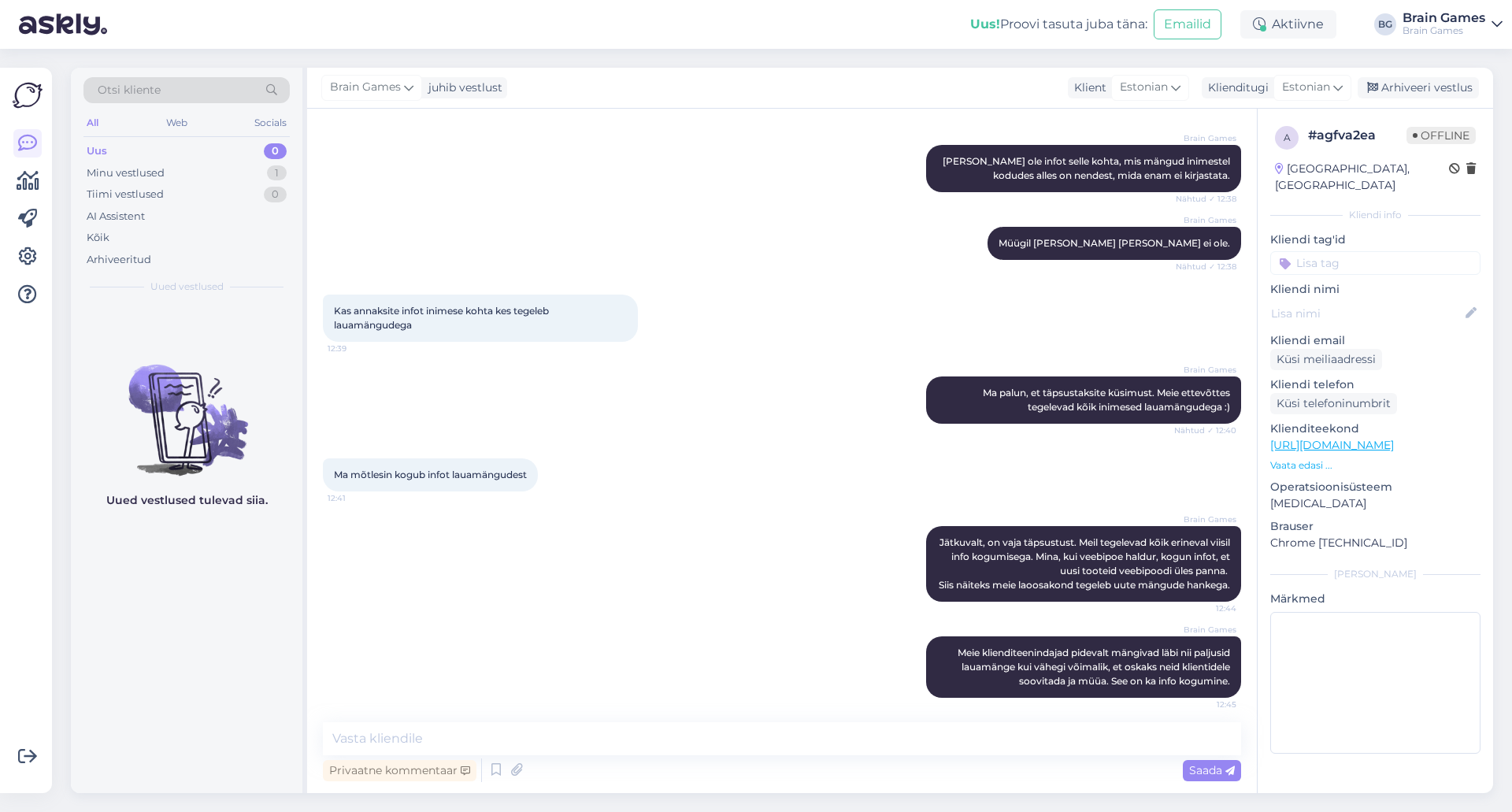
click at [682, 379] on div "Brain Games Ma palun, et täpsustaksite küsimust. Meie ettevõttes tegelevad kõik…" at bounding box center [782, 400] width 919 height 82
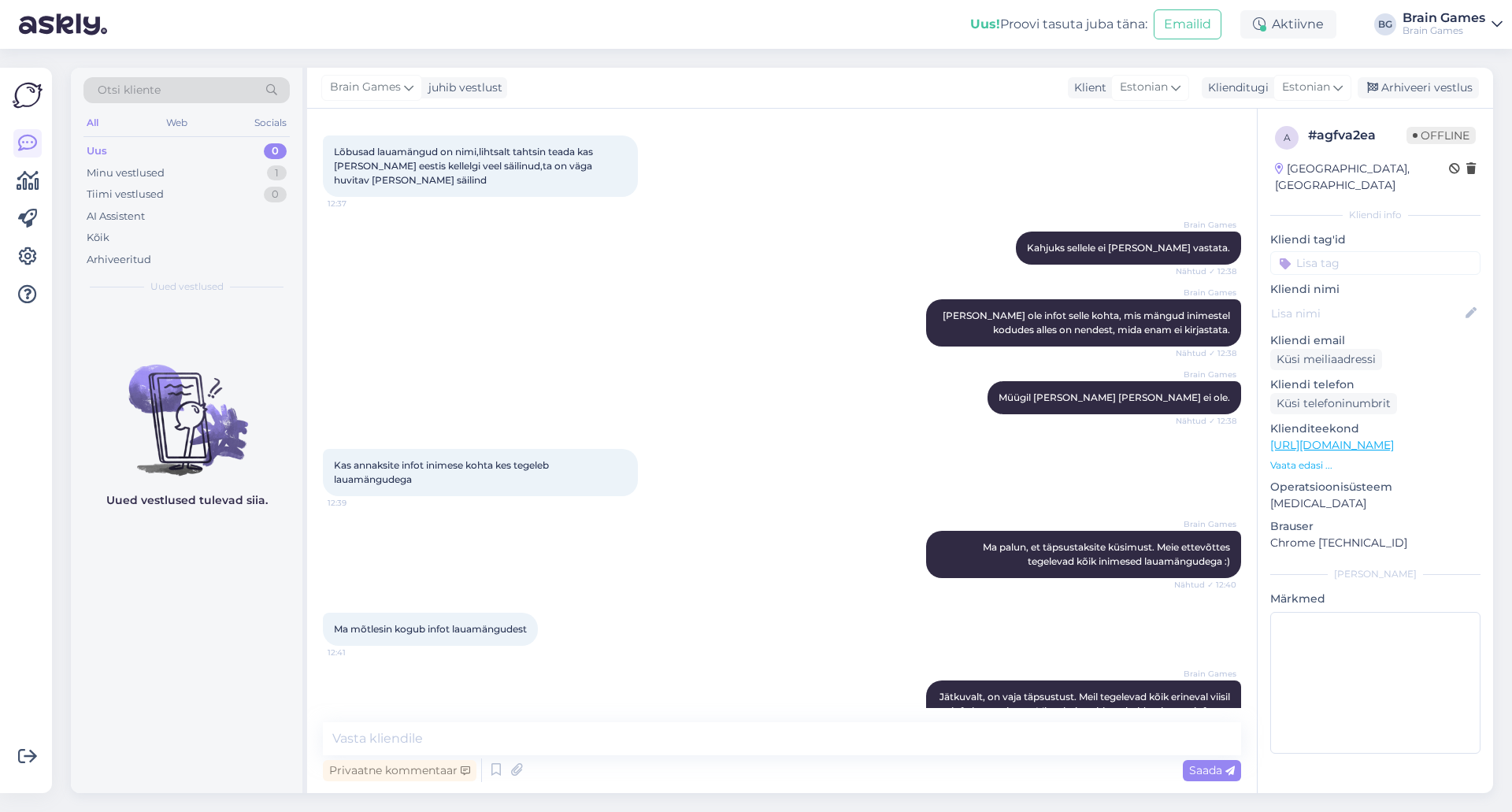
scroll to position [494, 0]
